Goal: Information Seeking & Learning: Learn about a topic

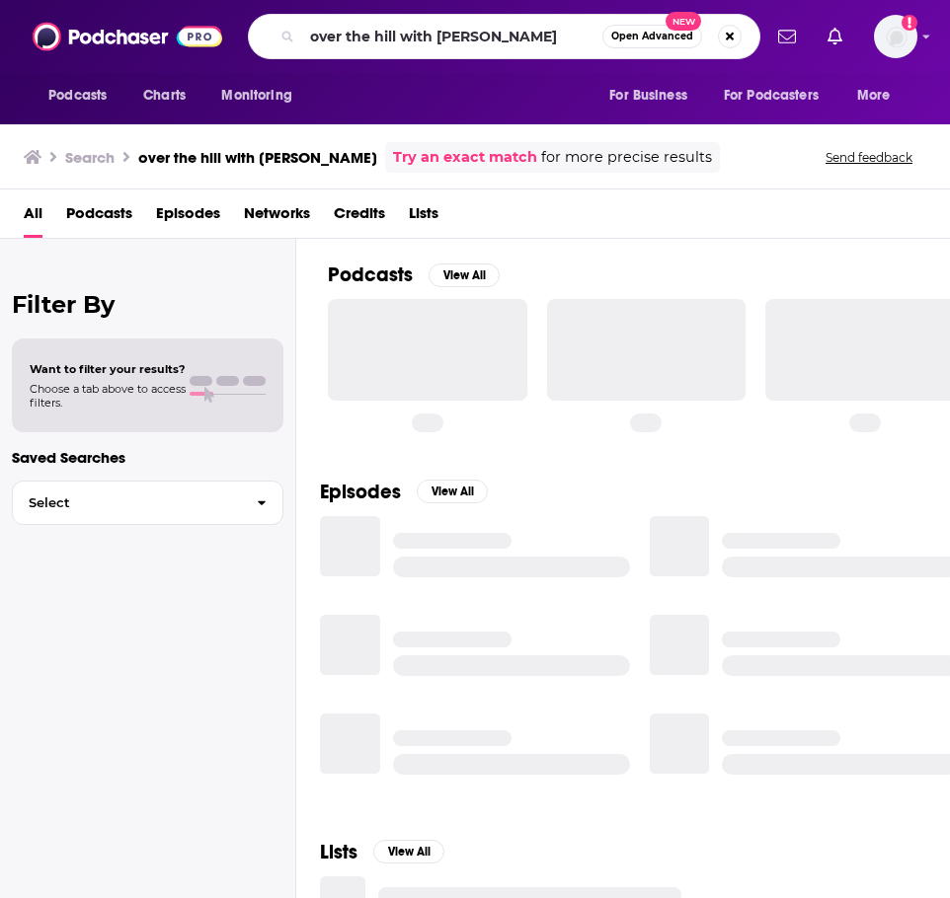
click at [460, 46] on input "over the hill with [PERSON_NAME]" at bounding box center [452, 37] width 300 height 32
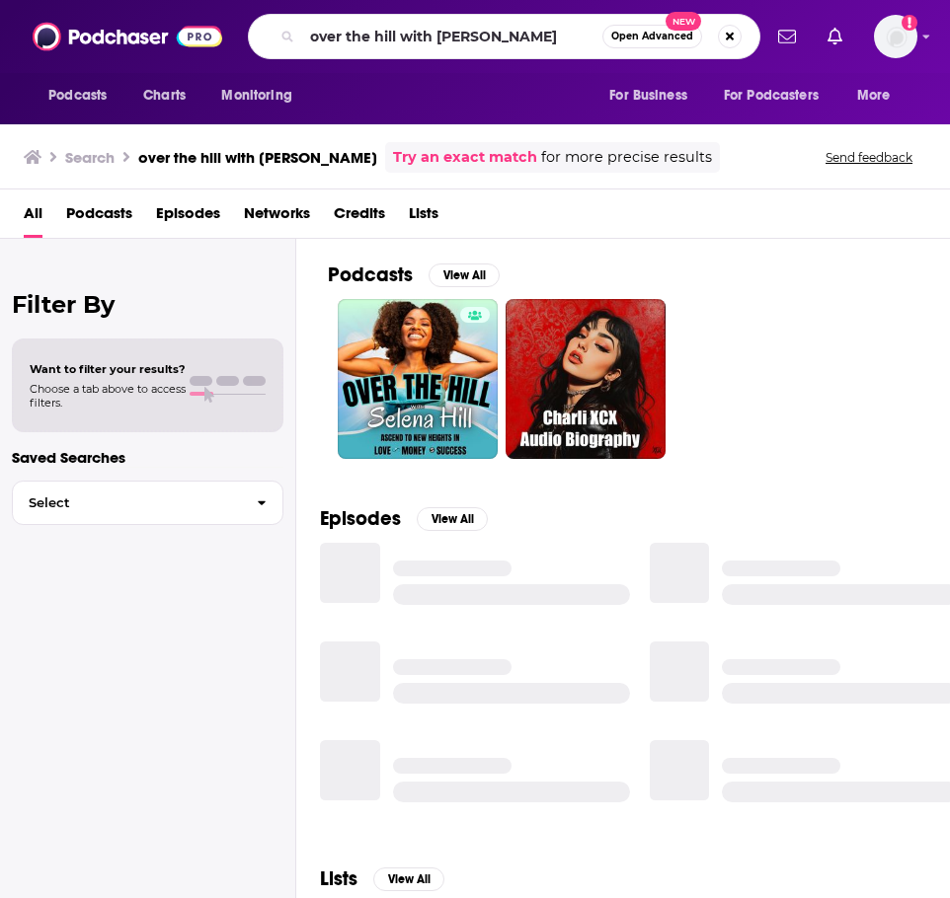
click at [460, 46] on input "over the hill with [PERSON_NAME]" at bounding box center [452, 37] width 300 height 32
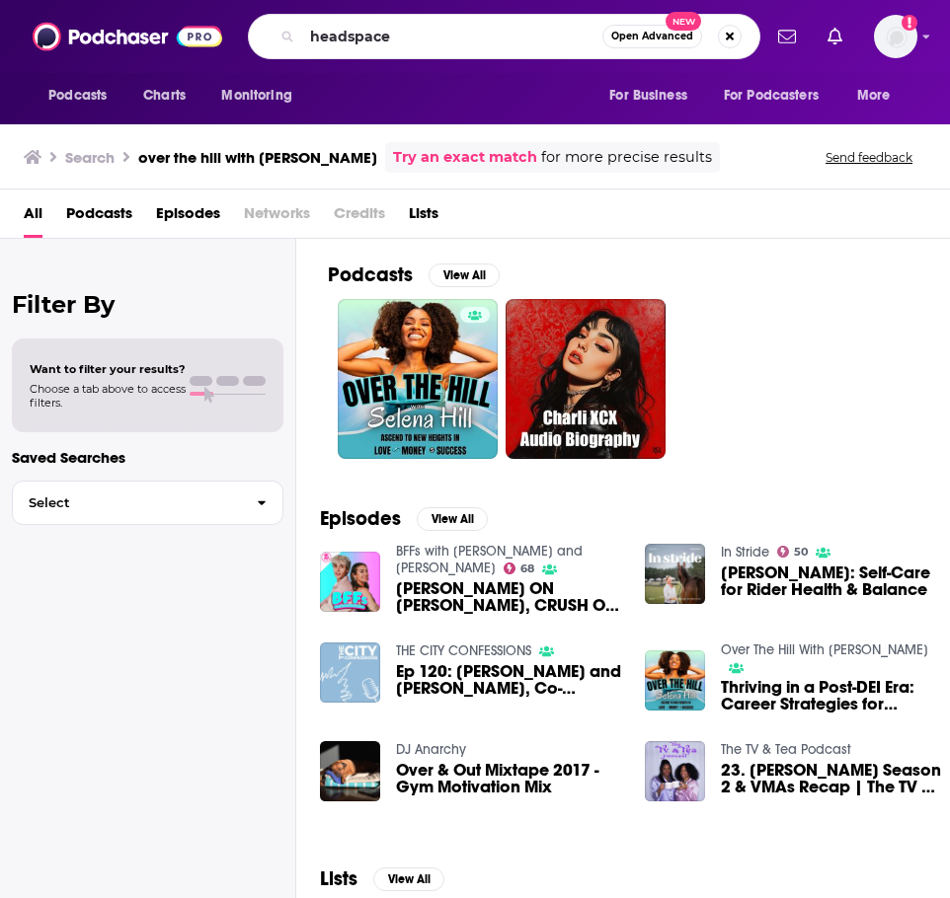
type input "headspace"
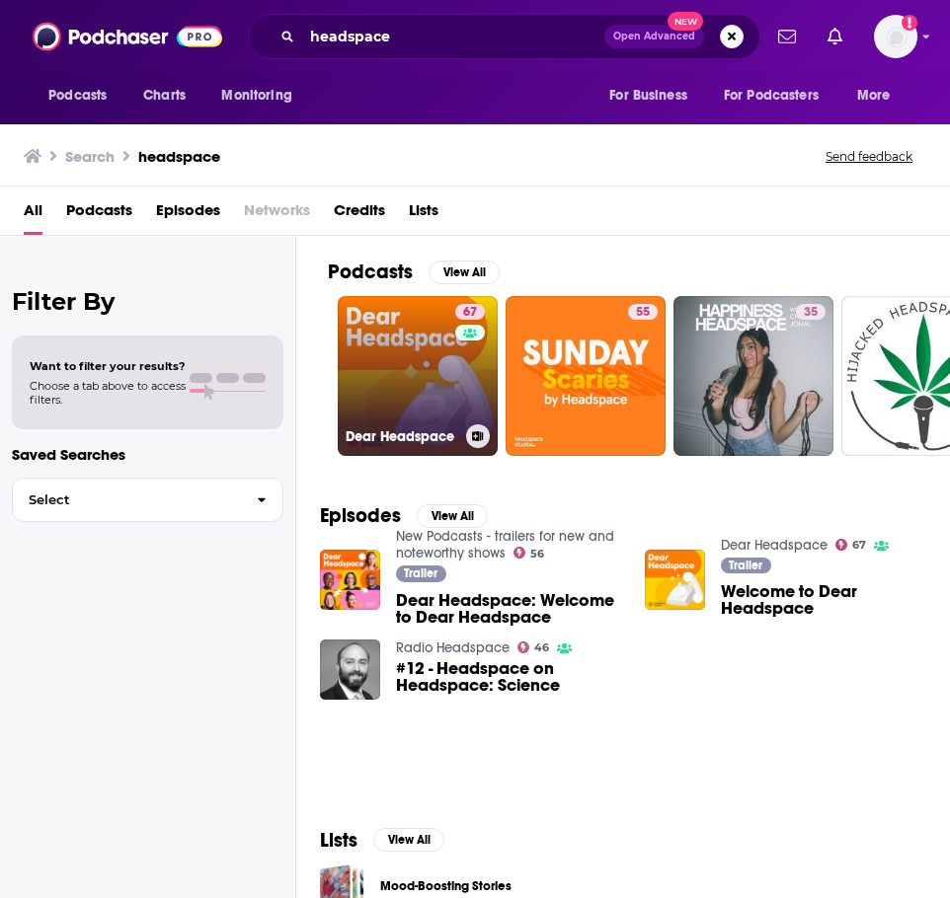
click at [449, 371] on link "67 Dear Headspace" at bounding box center [418, 376] width 160 height 160
